Goal: Task Accomplishment & Management: Manage account settings

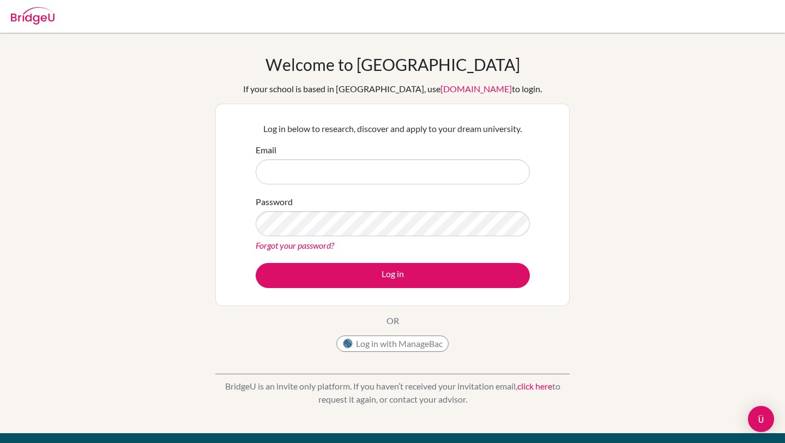
click at [321, 170] on input "Email" at bounding box center [393, 171] width 274 height 25
type input "[EMAIL_ADDRESS][DOMAIN_NAME]"
click at [321, 244] on link "Forgot your password?" at bounding box center [295, 245] width 78 height 10
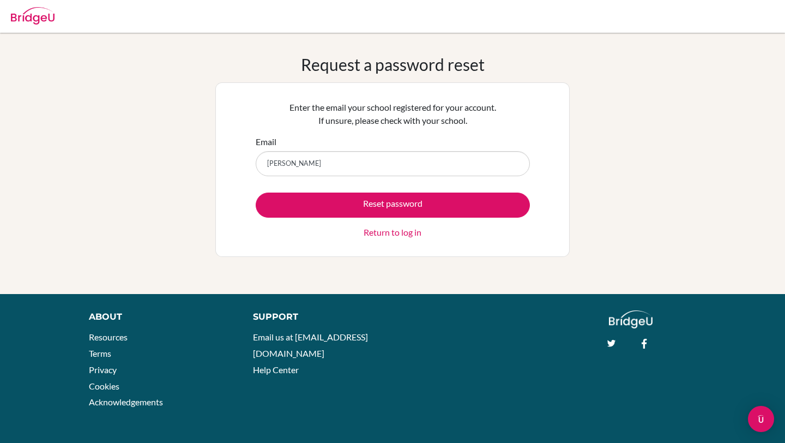
type input "[EMAIL_ADDRESS][DOMAIN_NAME]"
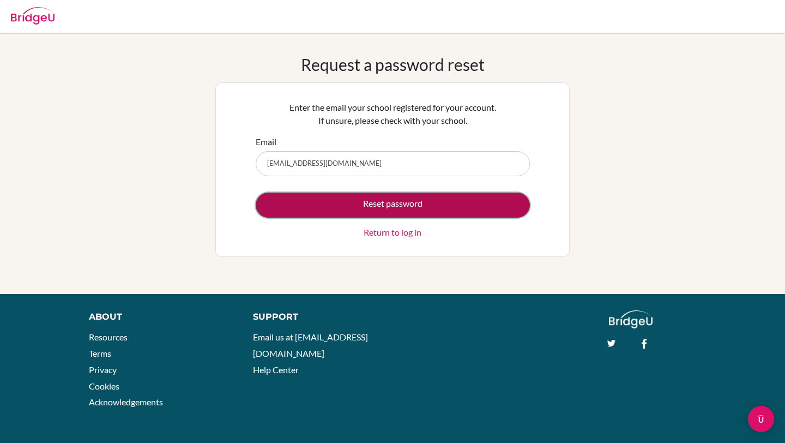
click at [360, 208] on button "Reset password" at bounding box center [393, 204] width 274 height 25
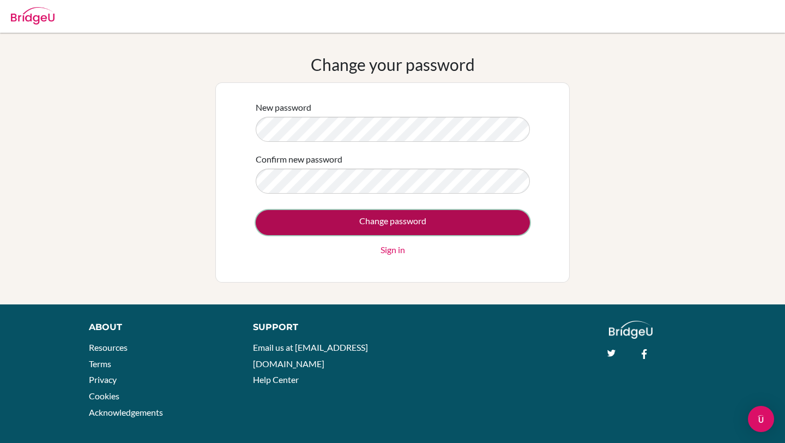
click at [372, 226] on input "Change password" at bounding box center [393, 222] width 274 height 25
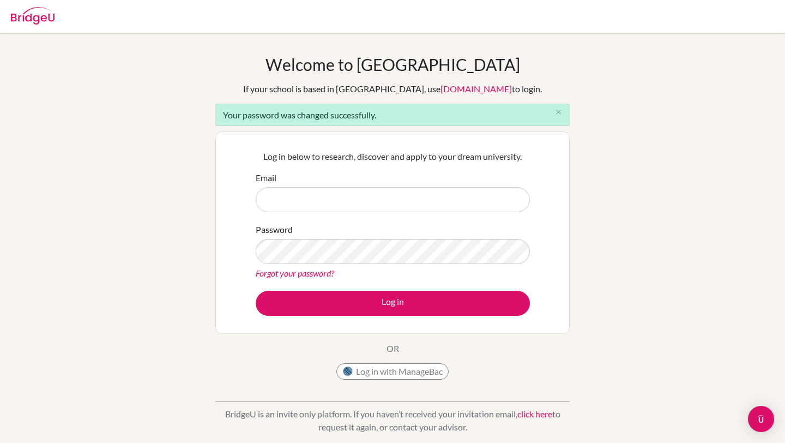
type input "L"
click at [377, 204] on input "Email" at bounding box center [393, 199] width 274 height 25
type input "[EMAIL_ADDRESS][DOMAIN_NAME]"
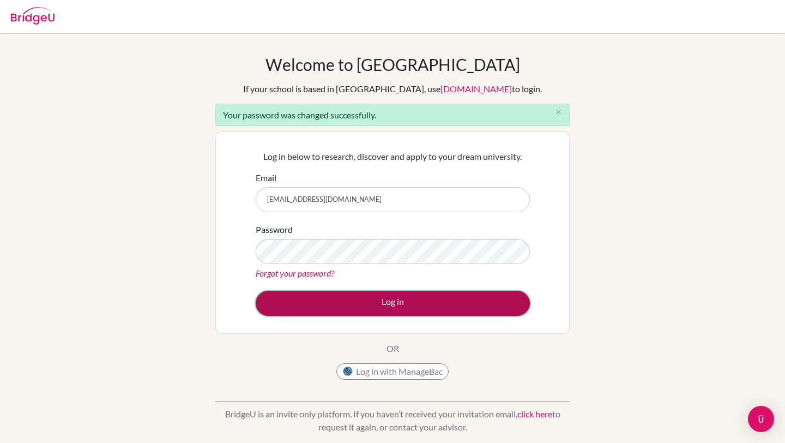
click at [369, 302] on button "Log in" at bounding box center [393, 303] width 274 height 25
